Goal: Task Accomplishment & Management: Manage account settings

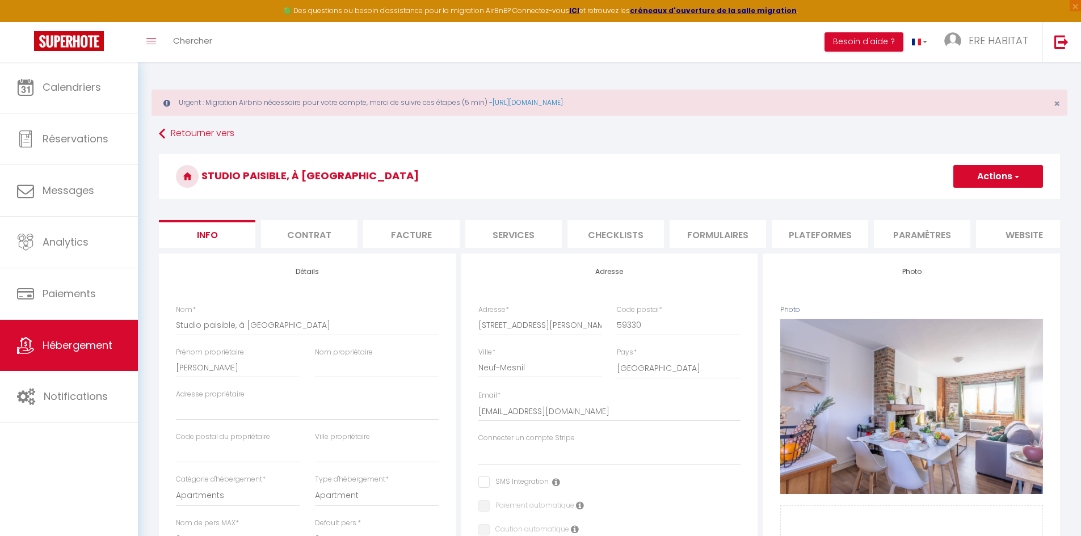
select select "2"
select select "1"
select select "15:00"
select select
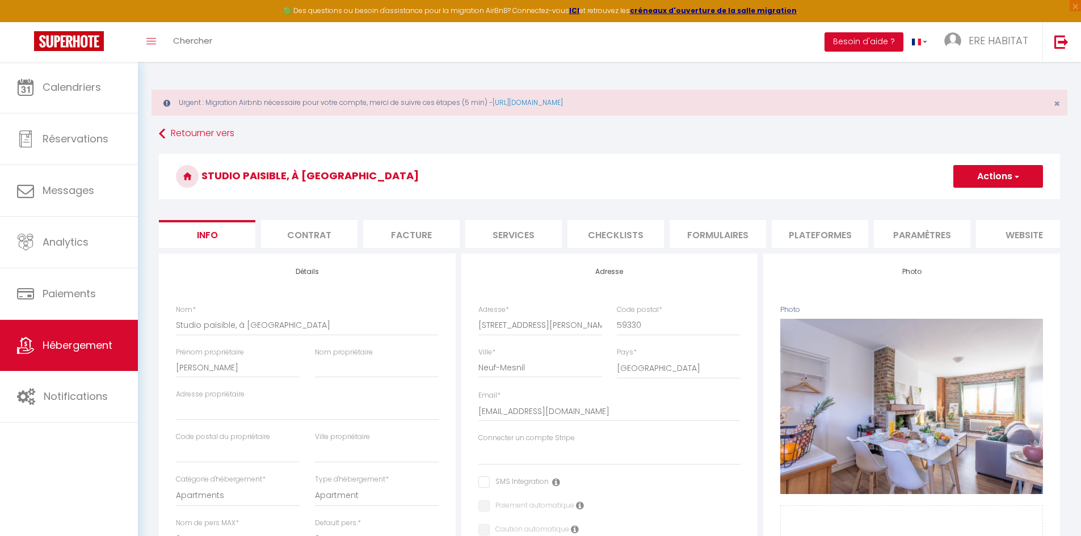
select select "11:00"
select select "30"
select select "120"
select select "28"
select select "32828"
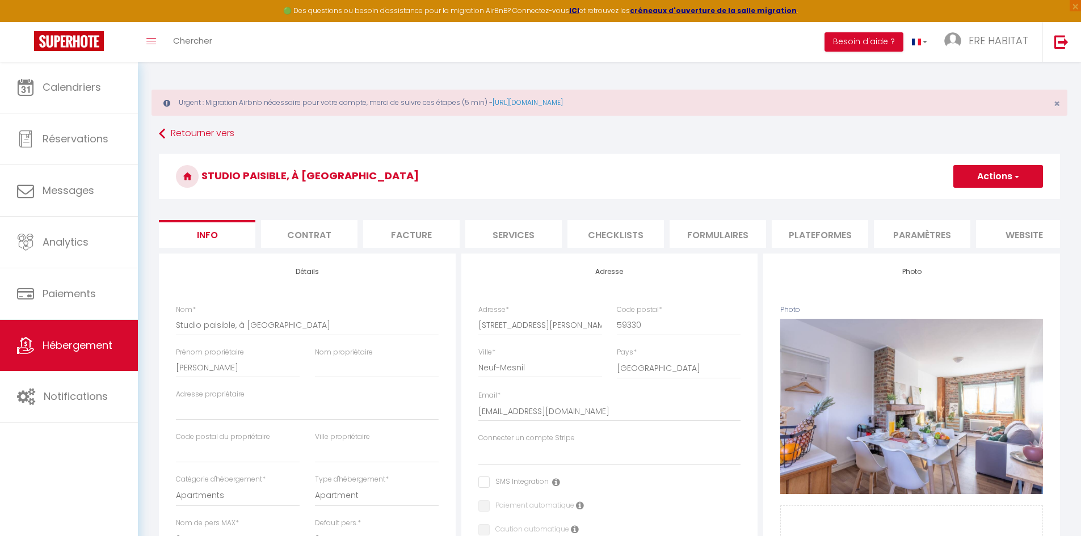
select select "32828"
